Goal: Transaction & Acquisition: Purchase product/service

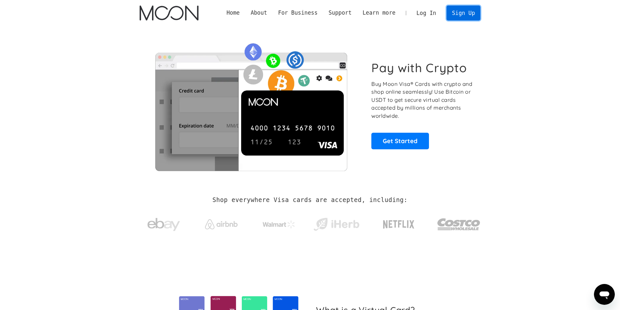
click at [460, 12] on link "Sign Up" at bounding box center [463, 13] width 34 height 15
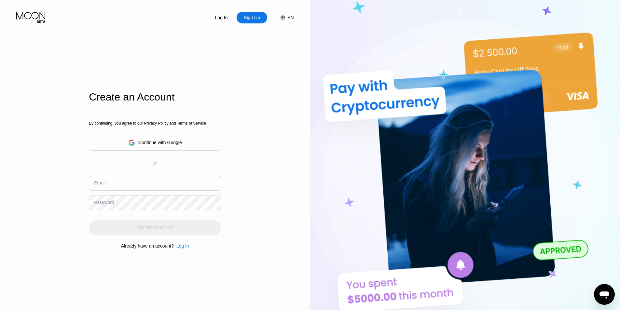
click at [166, 146] on div "Continue with Google" at bounding box center [155, 143] width 54 height 10
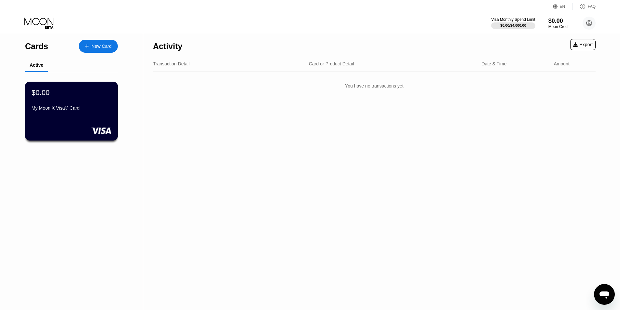
click at [91, 93] on div "$0.00" at bounding box center [72, 92] width 80 height 8
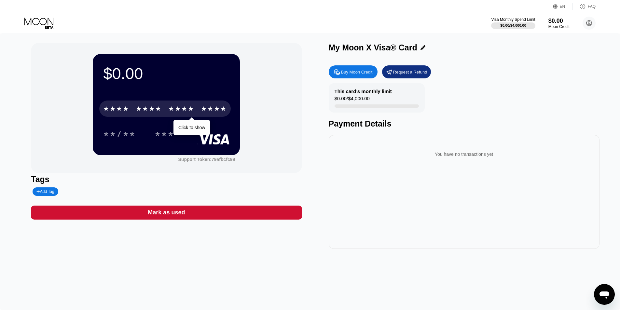
click at [174, 107] on div "* * * *" at bounding box center [181, 109] width 26 height 10
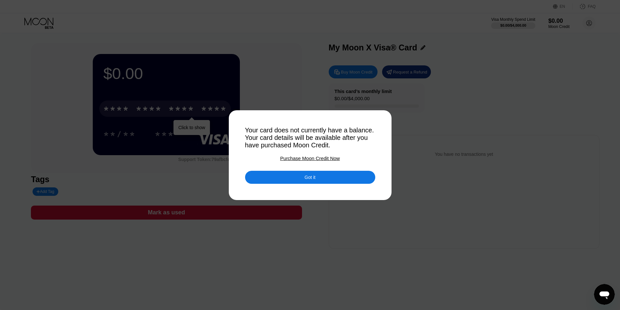
click at [309, 178] on div "Got it" at bounding box center [310, 177] width 11 height 6
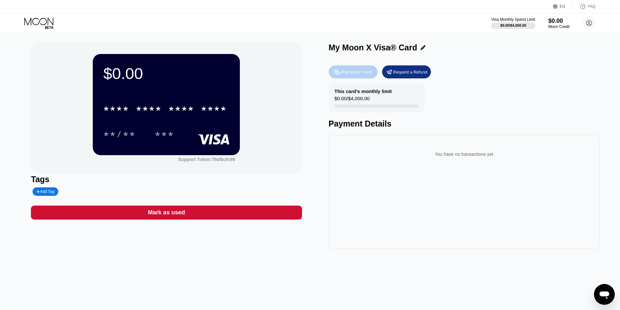
click at [357, 75] on div "Buy Moon Credit" at bounding box center [357, 72] width 32 height 6
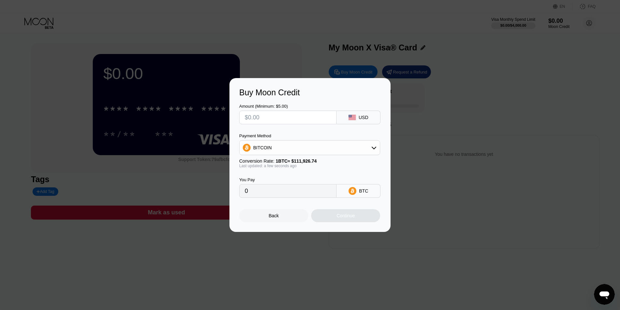
click at [294, 122] on input "text" at bounding box center [288, 117] width 86 height 13
type input "$5"
type input "0.00004468"
type input "$5"
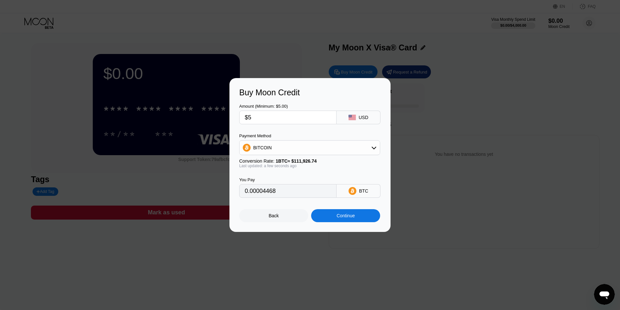
click at [347, 218] on div "Continue" at bounding box center [345, 215] width 18 height 5
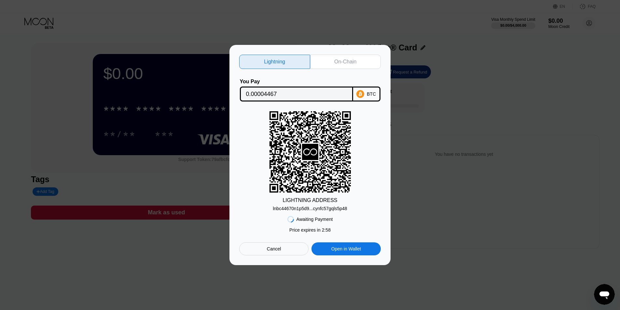
click at [364, 91] on icon at bounding box center [360, 94] width 8 height 8
click at [322, 209] on div "lnbc44670n1p5d9...cynfc57gqls5p48" at bounding box center [310, 208] width 74 height 5
click at [344, 60] on div "On-Chain" at bounding box center [345, 62] width 22 height 7
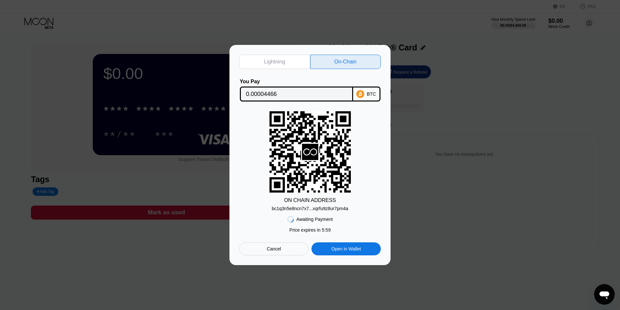
click at [370, 93] on div "BTC" at bounding box center [371, 93] width 9 height 5
click at [372, 93] on div "BTC" at bounding box center [371, 93] width 9 height 5
click at [340, 209] on div "bc1q3n5e8ncn7x7...xqrfu9z8ur7pm4a" at bounding box center [310, 208] width 76 height 5
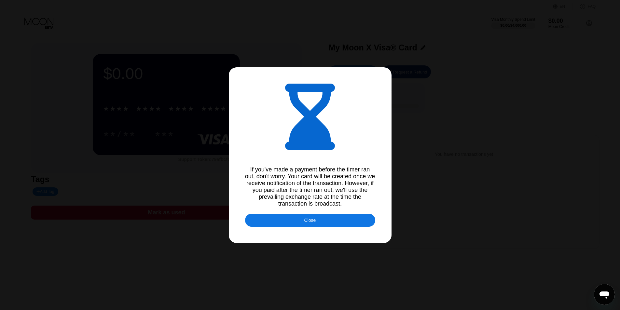
click at [307, 223] on div "Close" at bounding box center [310, 220] width 12 height 5
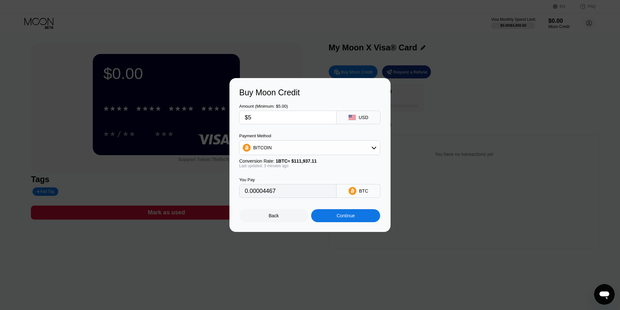
type input "0.00004466"
